Goal: Navigation & Orientation: Find specific page/section

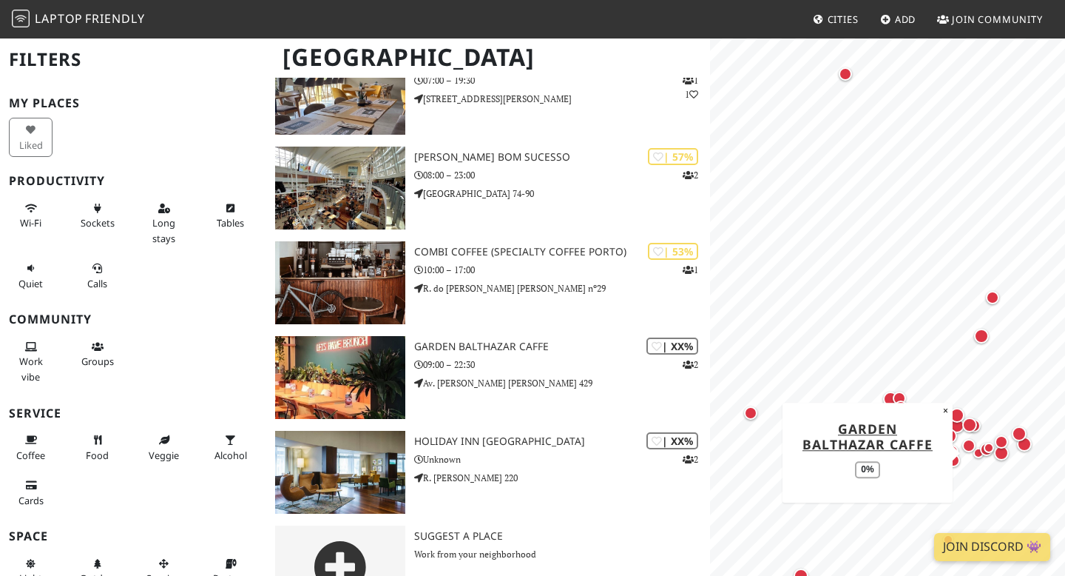
scroll to position [2675, 0]
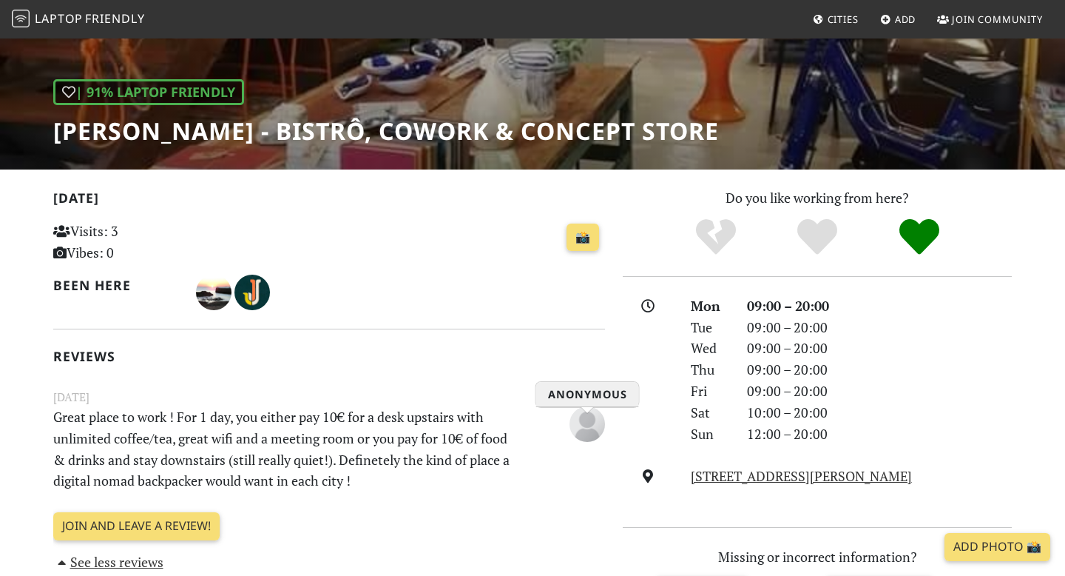
scroll to position [68, 0]
